Goal: Transaction & Acquisition: Purchase product/service

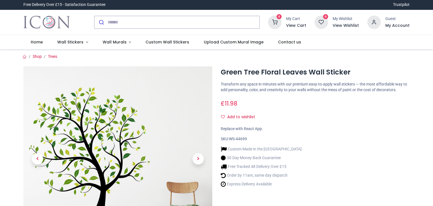
click at [159, 25] on input "search" at bounding box center [184, 22] width 152 height 12
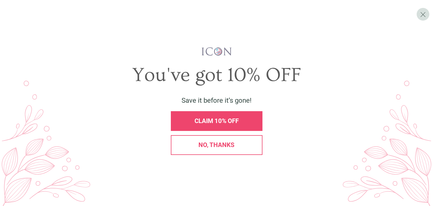
click at [191, 145] on div "No, thanks" at bounding box center [217, 145] width 82 height 6
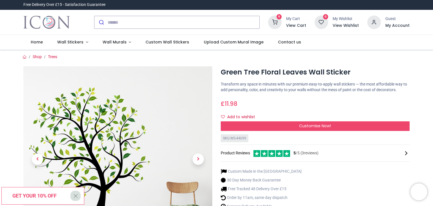
click at [197, 60] on div "Green Tree Floral Leaves Wall Sticker £ 11.98 i" at bounding box center [216, 171] width 395 height 223
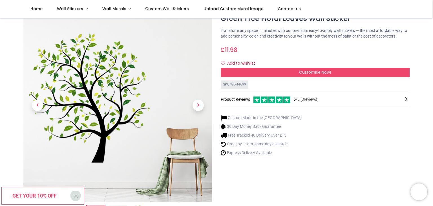
scroll to position [34, 0]
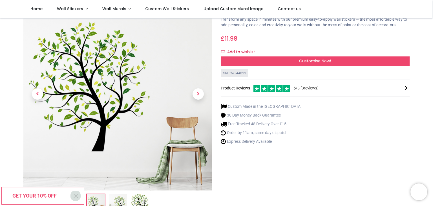
click at [280, 123] on li "Free Tracked 48 Delivery Over £15" at bounding box center [261, 124] width 81 height 6
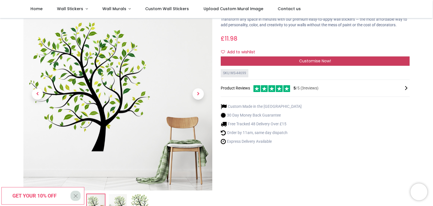
click at [324, 59] on span "Customise Now!" at bounding box center [315, 61] width 32 height 6
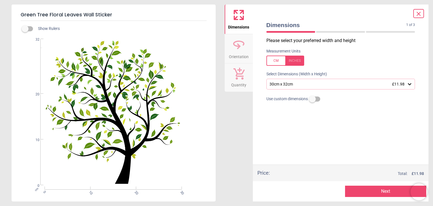
click at [323, 86] on div "30cm x 32cm £11.98" at bounding box center [341, 84] width 149 height 11
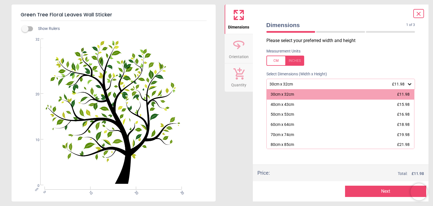
click at [358, 66] on div "Measurement Units" at bounding box center [341, 57] width 158 height 22
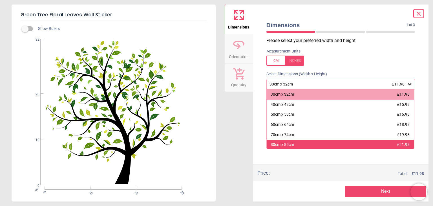
click at [310, 145] on div "80cm x 85cm £21.98" at bounding box center [341, 145] width 148 height 10
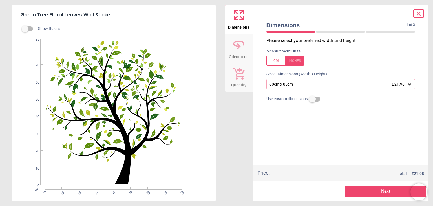
click at [198, 135] on div "cm 0 10 20 30 40 50 60 70 80 0 10 20 30 40 50 60 70 85" at bounding box center [113, 112] width 203 height 146
click at [154, 91] on div "cm 0 10 20 30 40 50 60 70 80 0 10 20 30 40 50 60 70 85" at bounding box center [113, 112] width 203 height 146
click at [422, 13] on icon at bounding box center [419, 13] width 7 height 7
